Goal: Task Accomplishment & Management: Use online tool/utility

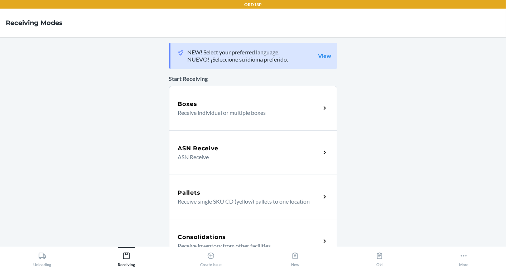
scroll to position [231, 0]
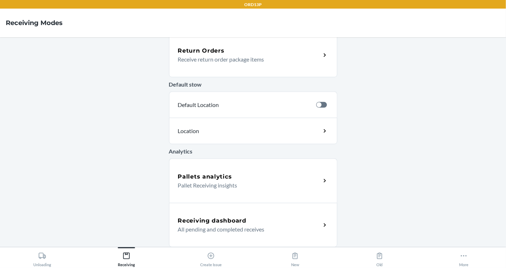
click at [210, 217] on h5 "Receiving dashboard" at bounding box center [212, 221] width 68 height 9
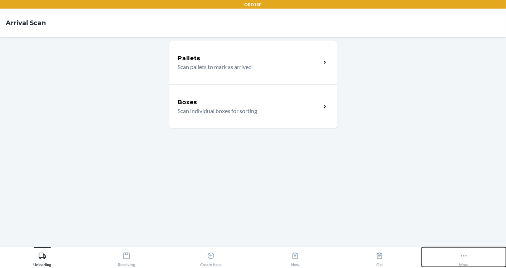
click at [454, 254] on button "More" at bounding box center [464, 257] width 84 height 20
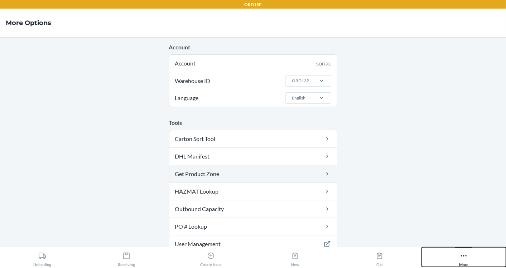
scroll to position [45, 0]
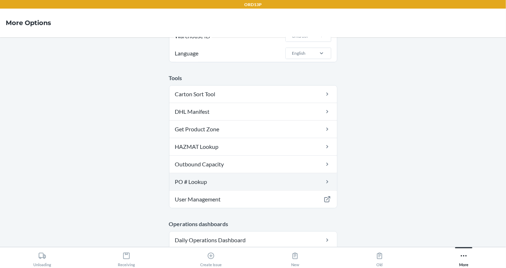
click at [236, 183] on link "PO # Lookup" at bounding box center [253, 181] width 168 height 17
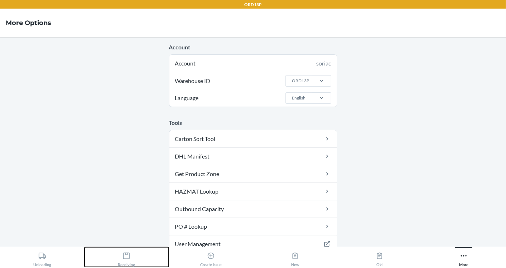
click at [130, 252] on icon at bounding box center [126, 256] width 8 height 8
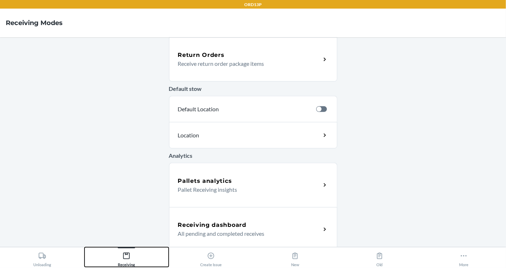
scroll to position [231, 0]
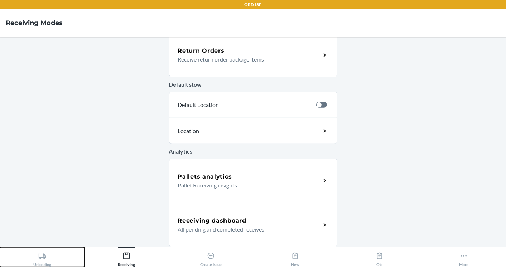
click at [71, 251] on button "Unloading" at bounding box center [42, 257] width 84 height 20
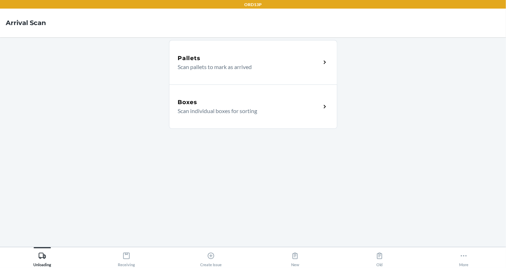
click at [223, 77] on div "Pallets Scan pallets to mark as arrived" at bounding box center [253, 62] width 168 height 44
click at [138, 257] on button "Receiving" at bounding box center [126, 257] width 84 height 20
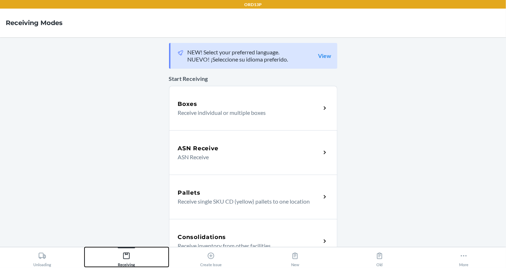
scroll to position [231, 0]
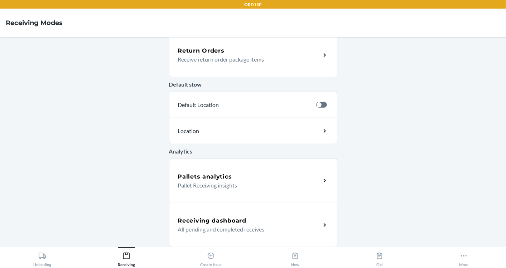
click at [214, 222] on h5 "Receiving dashboard" at bounding box center [212, 221] width 68 height 9
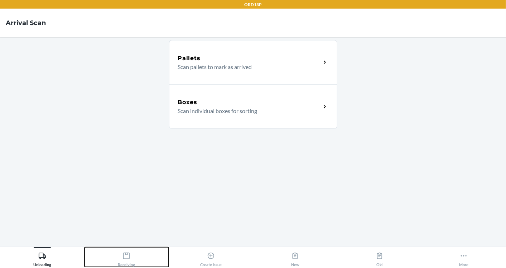
click at [115, 260] on button "Receiving" at bounding box center [126, 257] width 84 height 20
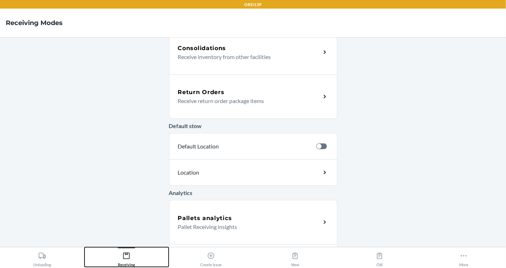
scroll to position [231, 0]
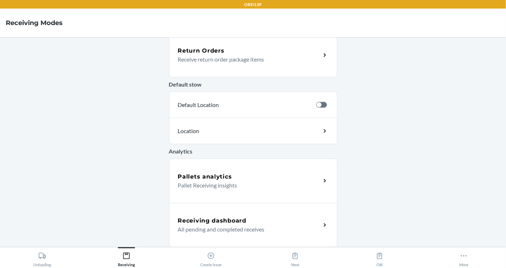
click at [198, 218] on h5 "Receiving dashboard" at bounding box center [212, 221] width 68 height 9
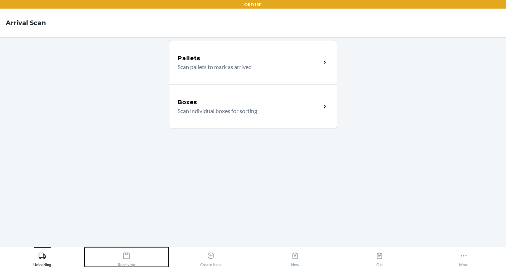
click at [135, 261] on div "Receiving" at bounding box center [126, 258] width 17 height 18
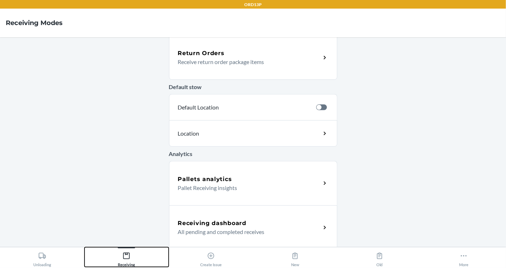
scroll to position [231, 0]
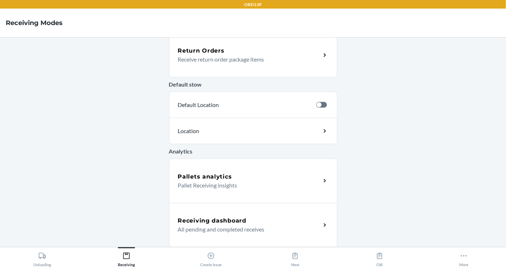
click at [195, 217] on h5 "Receiving dashboard" at bounding box center [212, 221] width 68 height 9
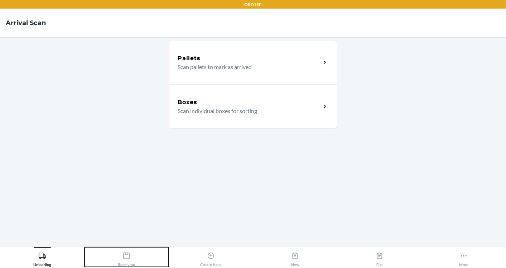
click at [124, 259] on icon at bounding box center [126, 256] width 8 height 8
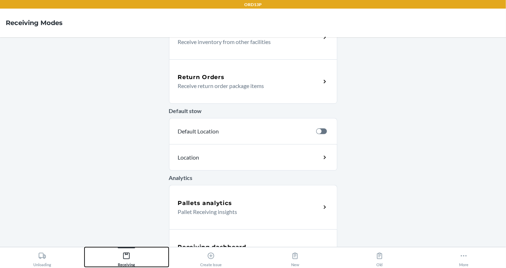
scroll to position [231, 0]
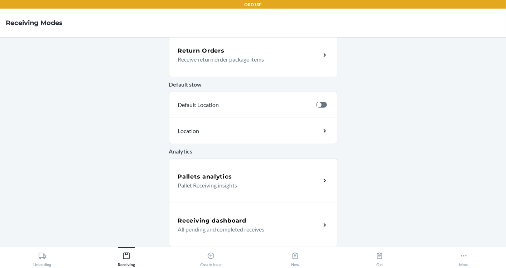
click at [212, 221] on h5 "Receiving dashboard" at bounding box center [212, 221] width 68 height 9
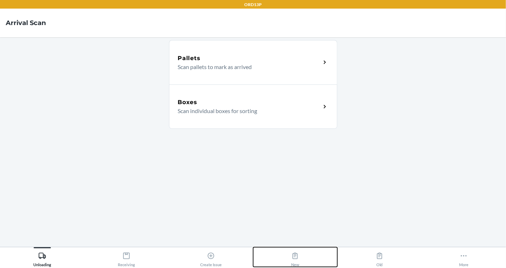
click at [299, 256] on button "New" at bounding box center [295, 257] width 84 height 20
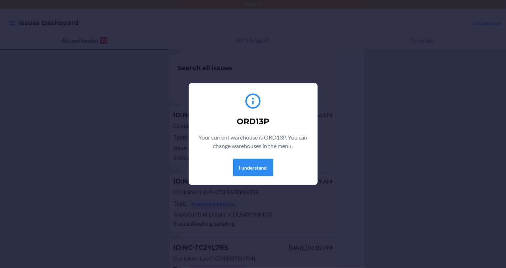
click at [257, 170] on button "I understand" at bounding box center [253, 167] width 40 height 17
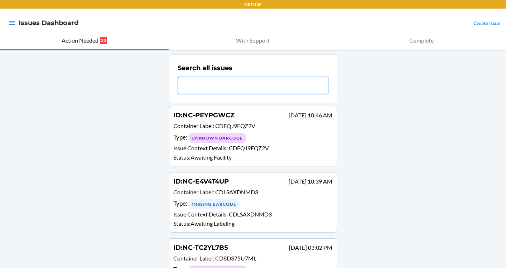
click at [219, 89] on input "text" at bounding box center [253, 85] width 150 height 17
paste input "CDT775GR9FS"
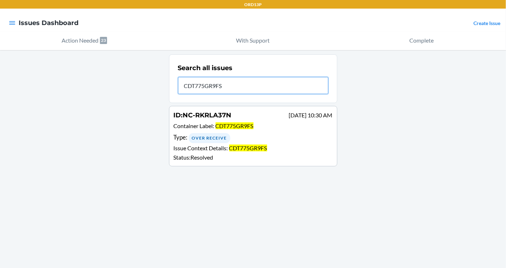
type input "CDT775GR9FS"
click at [227, 124] on span "CDT775GR9FS" at bounding box center [234, 125] width 38 height 7
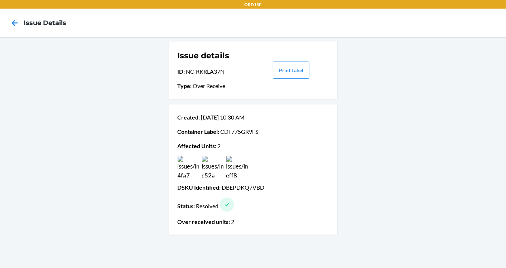
click at [213, 169] on img at bounding box center [212, 166] width 21 height 21
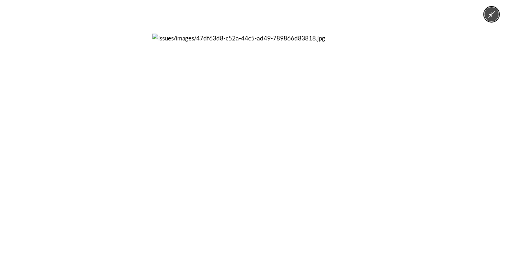
click at [216, 170] on img at bounding box center [252, 134] width 201 height 201
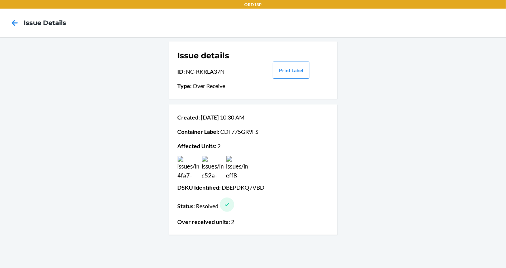
click at [237, 167] on img at bounding box center [236, 166] width 21 height 21
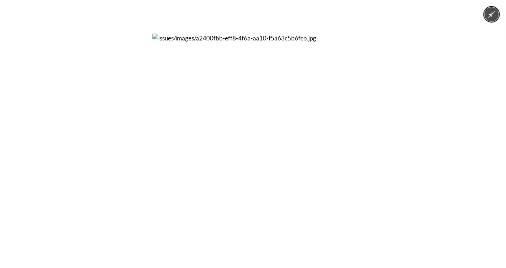
click at [231, 168] on img at bounding box center [252, 134] width 201 height 201
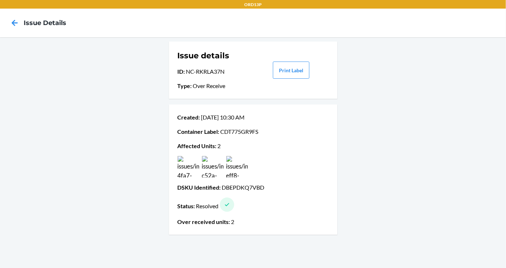
click at [182, 176] on img at bounding box center [188, 166] width 21 height 21
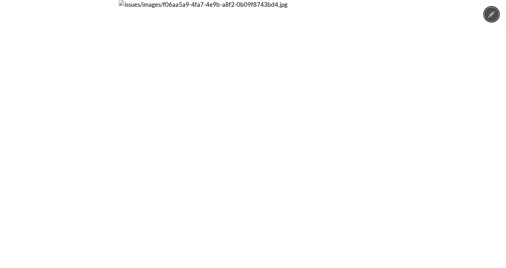
click at [223, 154] on img at bounding box center [253, 134] width 268 height 268
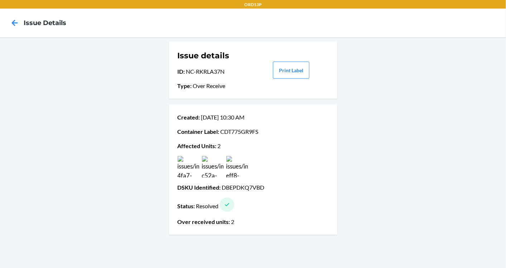
click at [236, 134] on p "Container Label : CDT775GR9FS" at bounding box center [253, 131] width 151 height 9
copy p "CDT775GR9FS"
click at [238, 188] on p "DSKU Identified : DBEPDKQ7VBD" at bounding box center [253, 187] width 151 height 9
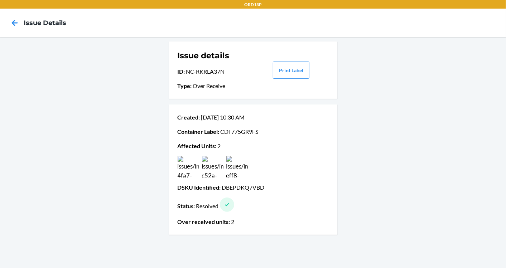
copy p "DBEPDKQ7VBD"
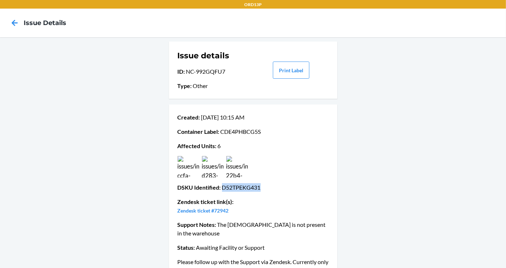
scroll to position [11, 0]
